Goal: Transaction & Acquisition: Purchase product/service

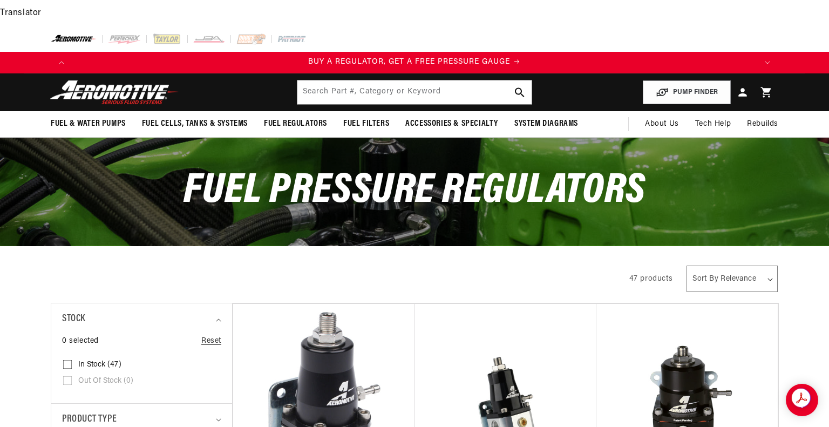
click at [777, 309] on div "Close dialog NOT SO FAST! No time to browse? No problem. Sign up and we'll keep…" at bounding box center [414, 213] width 829 height 427
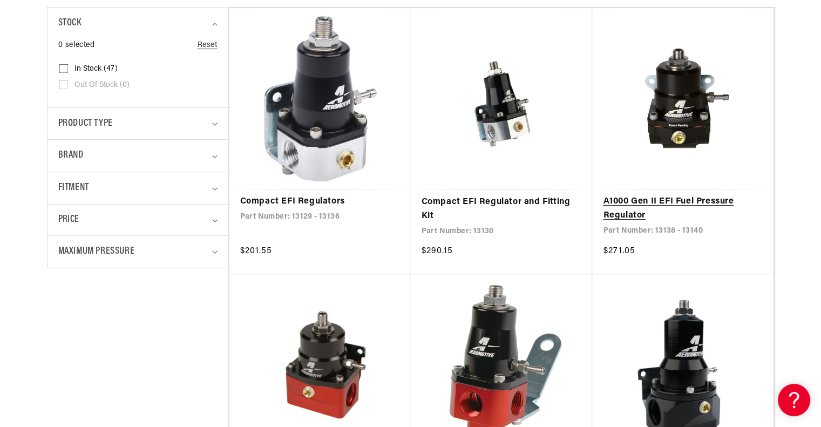
click at [658, 195] on link "A1000 Gen II EFI Fuel Pressure Regulator" at bounding box center [683, 209] width 160 height 28
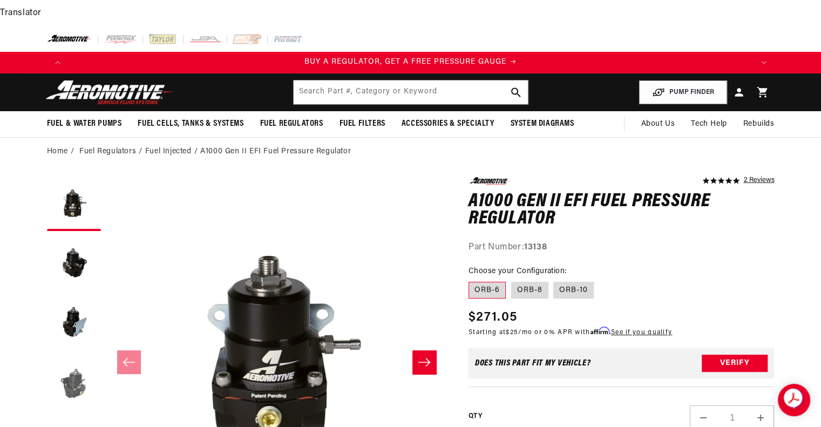
click at [76, 358] on button "Load image 4 in gallery view" at bounding box center [74, 382] width 54 height 54
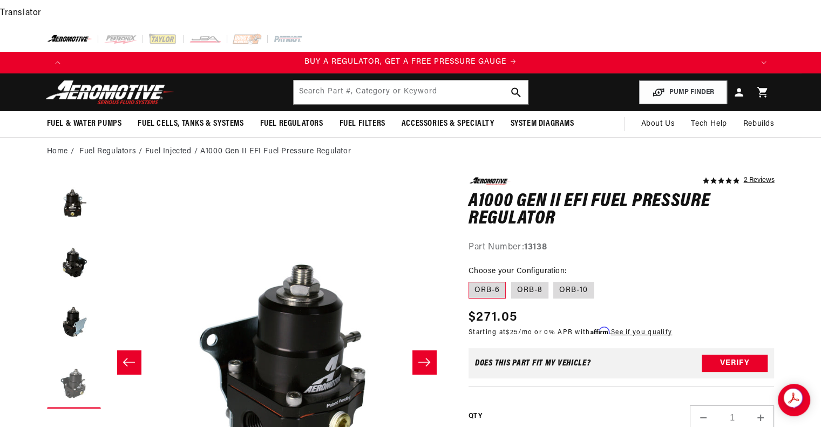
scroll to position [0, 1022]
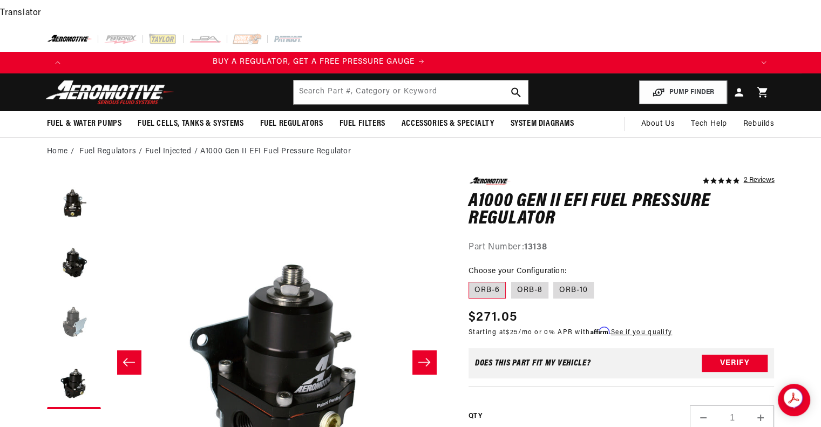
click at [67, 296] on button "Load image 3 in gallery view" at bounding box center [74, 323] width 54 height 54
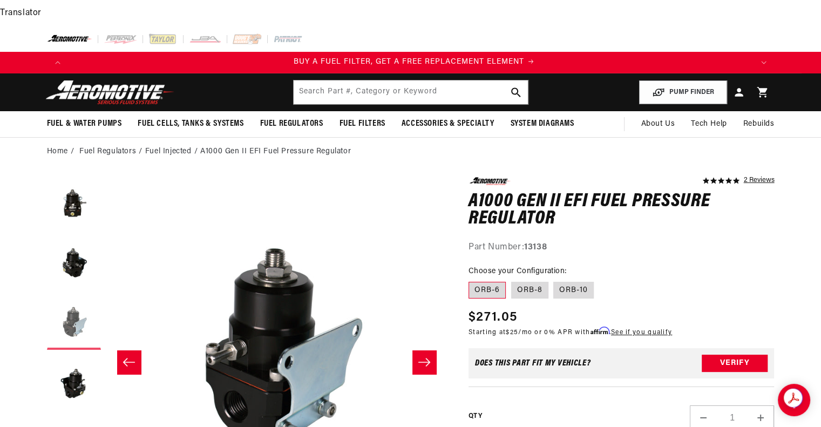
scroll to position [0, 684]
click at [66, 242] on button "Load image 2 in gallery view" at bounding box center [74, 263] width 54 height 54
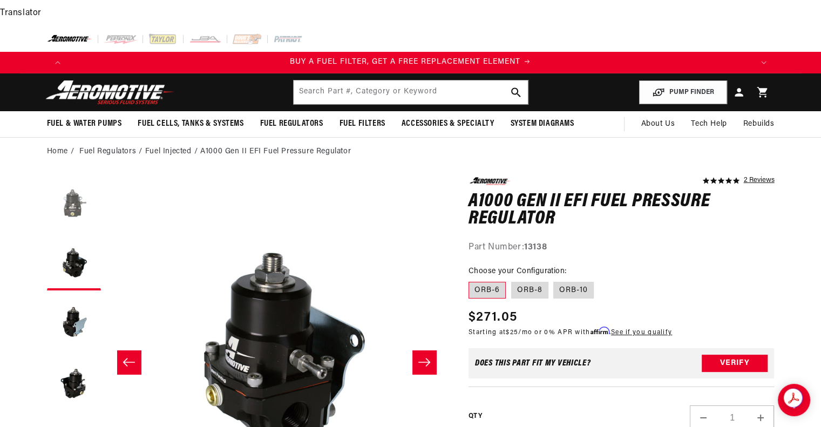
click at [71, 180] on button "Load image 1 in gallery view" at bounding box center [74, 204] width 54 height 54
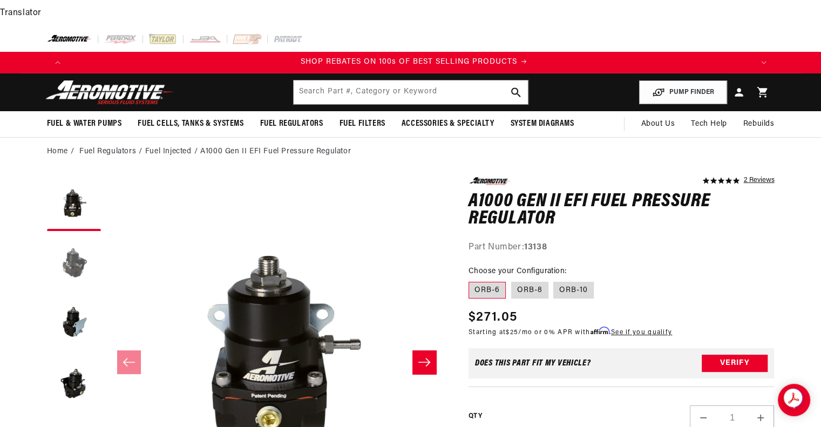
scroll to position [0, 1369]
